Goal: Register for event/course

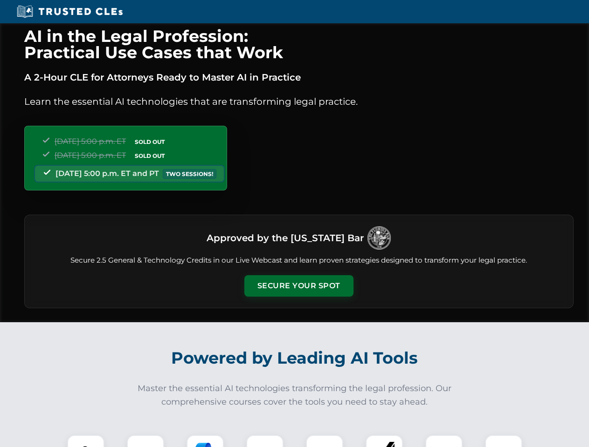
click at [298, 286] on button "Secure Your Spot" at bounding box center [298, 285] width 109 height 21
click at [86, 441] on img at bounding box center [85, 453] width 27 height 27
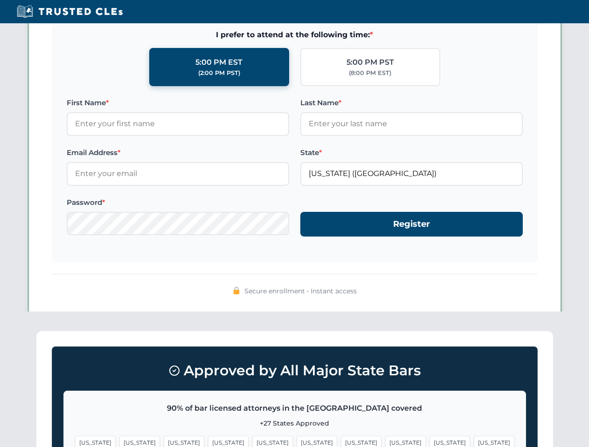
click at [341, 441] on span "[US_STATE]" at bounding box center [361, 443] width 41 height 14
click at [429, 441] on span "[US_STATE]" at bounding box center [449, 443] width 41 height 14
